Goal: Task Accomplishment & Management: Manage account settings

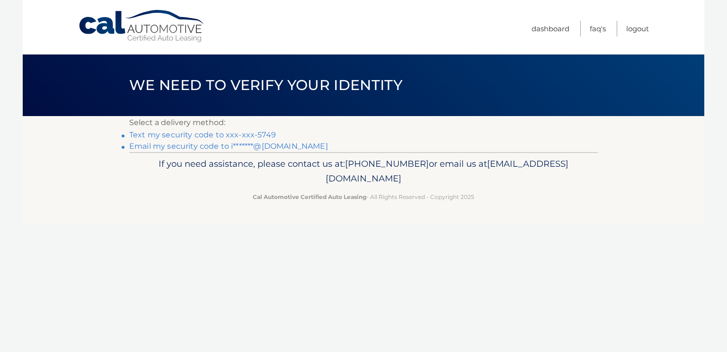
click at [236, 138] on link "Text my security code to xxx-xxx-5749" at bounding box center [202, 134] width 147 height 9
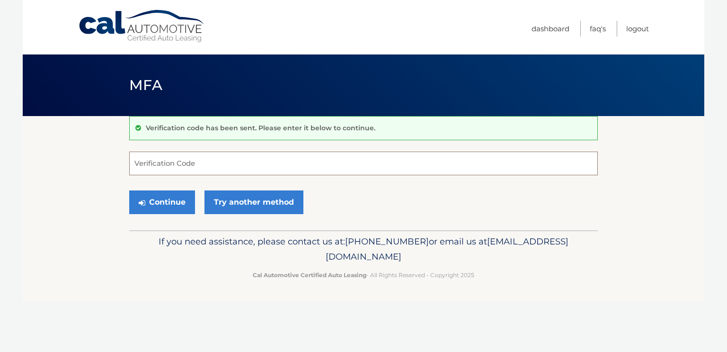
click at [199, 163] on input "Verification Code" at bounding box center [363, 164] width 469 height 24
click at [216, 162] on input "Verification Code" at bounding box center [363, 164] width 469 height 24
click at [533, 23] on link "Dashboard" at bounding box center [551, 29] width 38 height 16
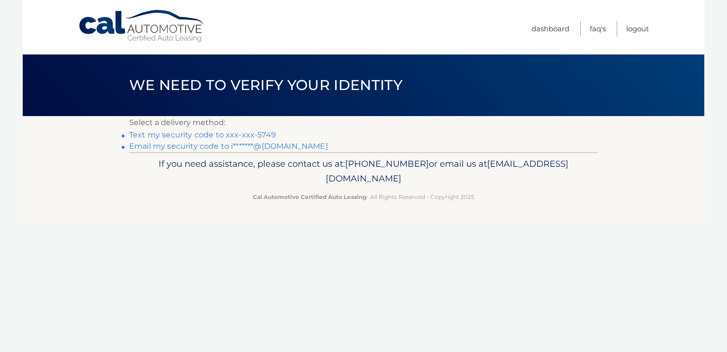
click at [209, 135] on link "Text my security code to xxx-xxx-5749" at bounding box center [202, 134] width 147 height 9
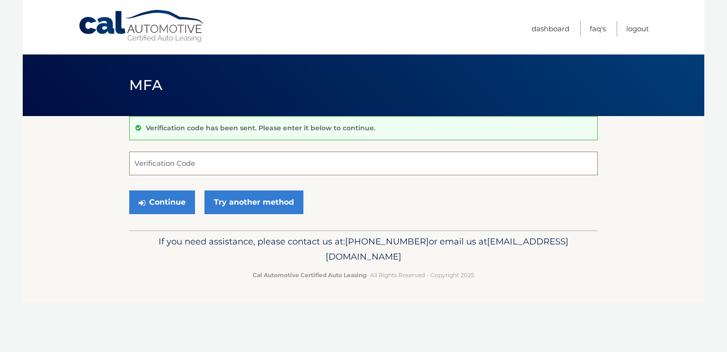
click at [172, 168] on input "Verification Code" at bounding box center [363, 164] width 469 height 24
click at [532, 24] on link "Dashboard" at bounding box center [551, 29] width 38 height 16
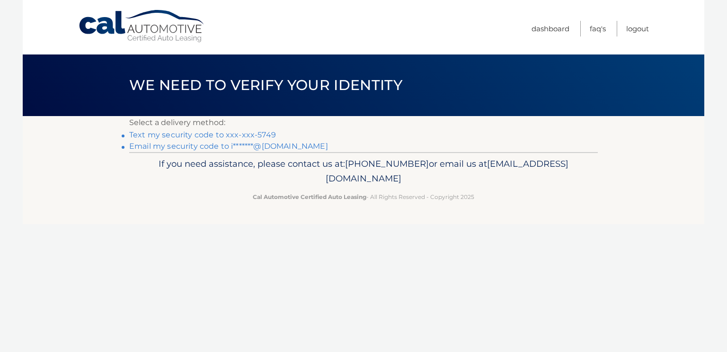
click at [234, 151] on link "Email my security code to i*******@gmail.com" at bounding box center [228, 146] width 199 height 9
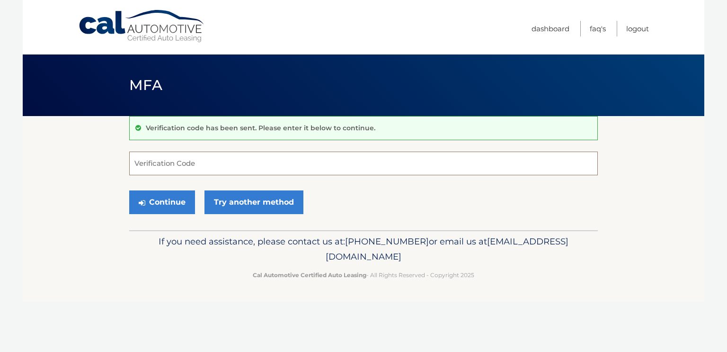
click at [205, 163] on input "Verification Code" at bounding box center [363, 164] width 469 height 24
click at [194, 164] on input "Verification Code" at bounding box center [363, 164] width 469 height 24
type input "248122"
click at [175, 205] on button "Continue" at bounding box center [162, 202] width 66 height 24
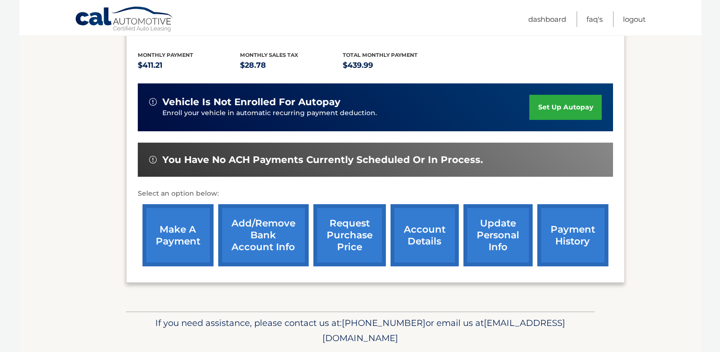
scroll to position [223, 0]
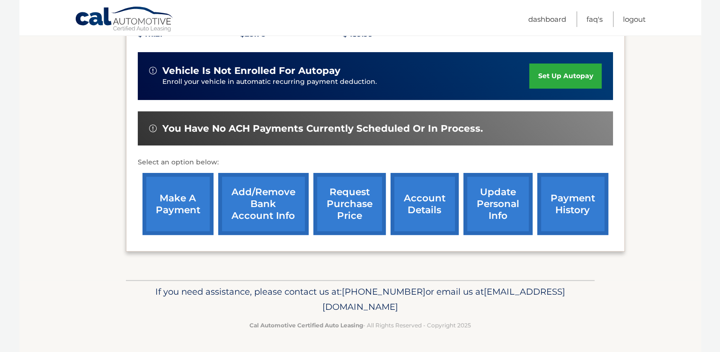
click at [420, 189] on link "account details" at bounding box center [425, 204] width 68 height 62
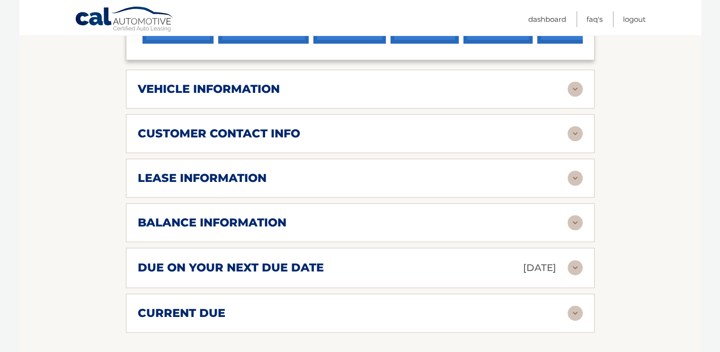
scroll to position [473, 0]
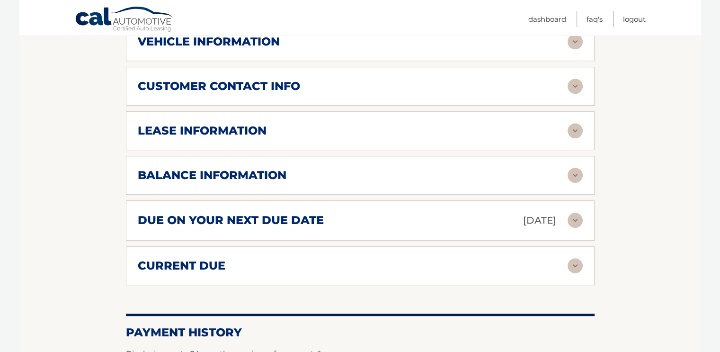
click at [577, 264] on img at bounding box center [575, 265] width 15 height 15
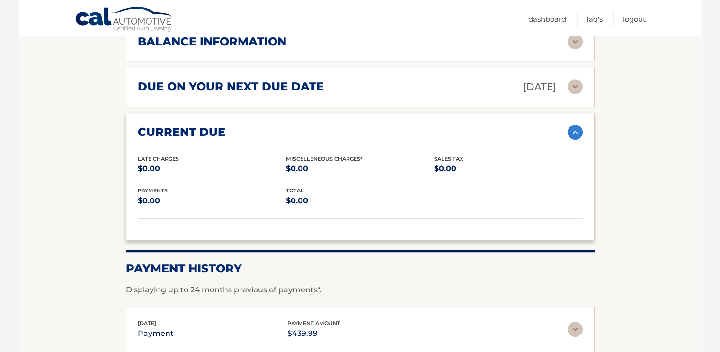
scroll to position [568, 0]
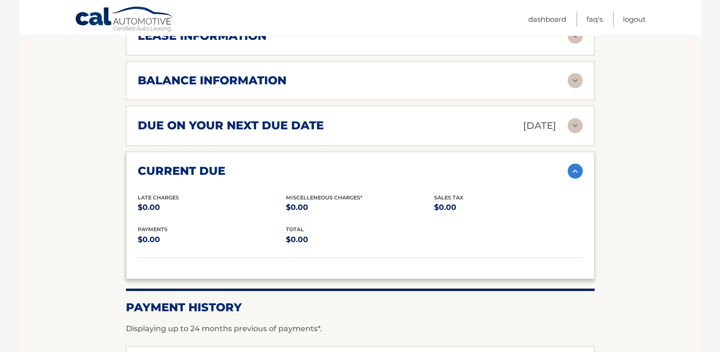
click at [571, 120] on img at bounding box center [575, 125] width 15 height 15
